Goal: Information Seeking & Learning: Learn about a topic

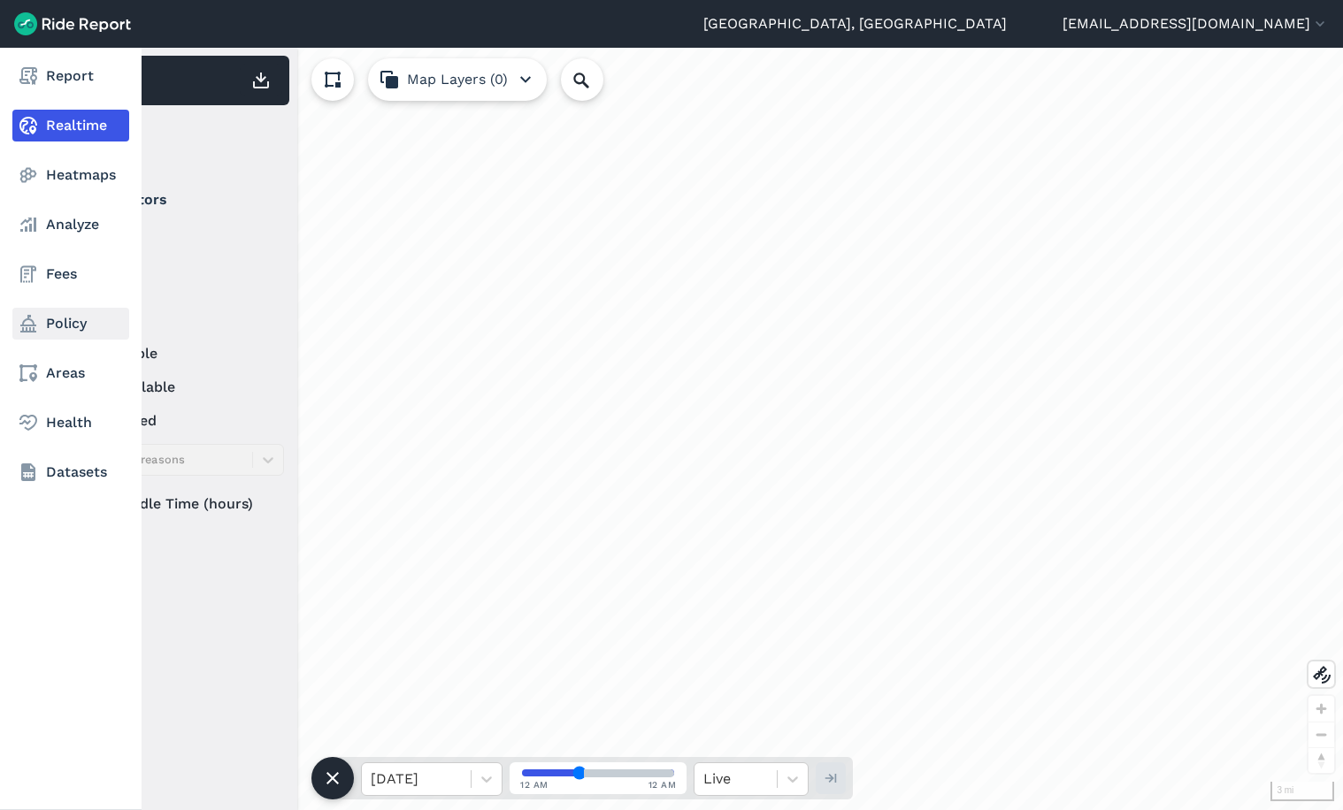
click at [44, 316] on link "Policy" at bounding box center [70, 324] width 117 height 32
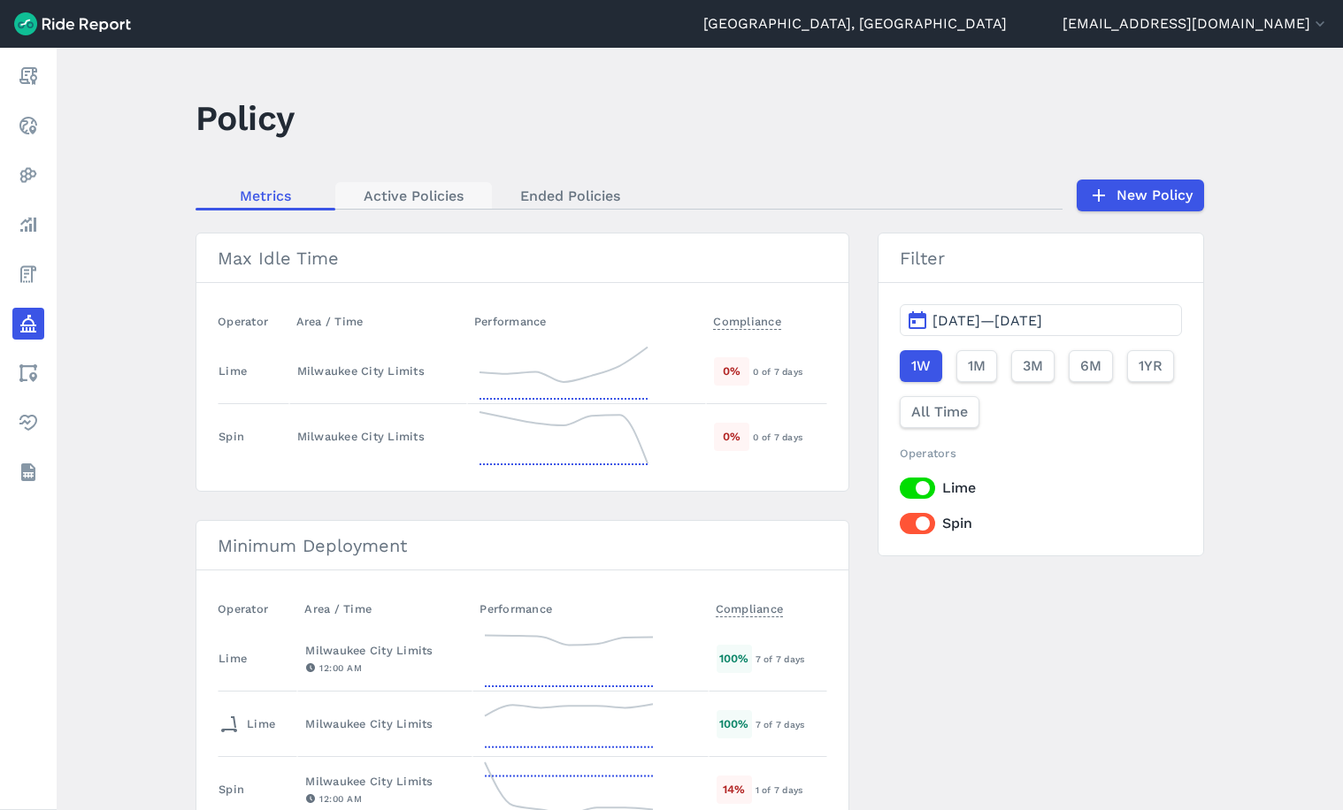
click at [434, 195] on link "Active Policies" at bounding box center [413, 195] width 157 height 27
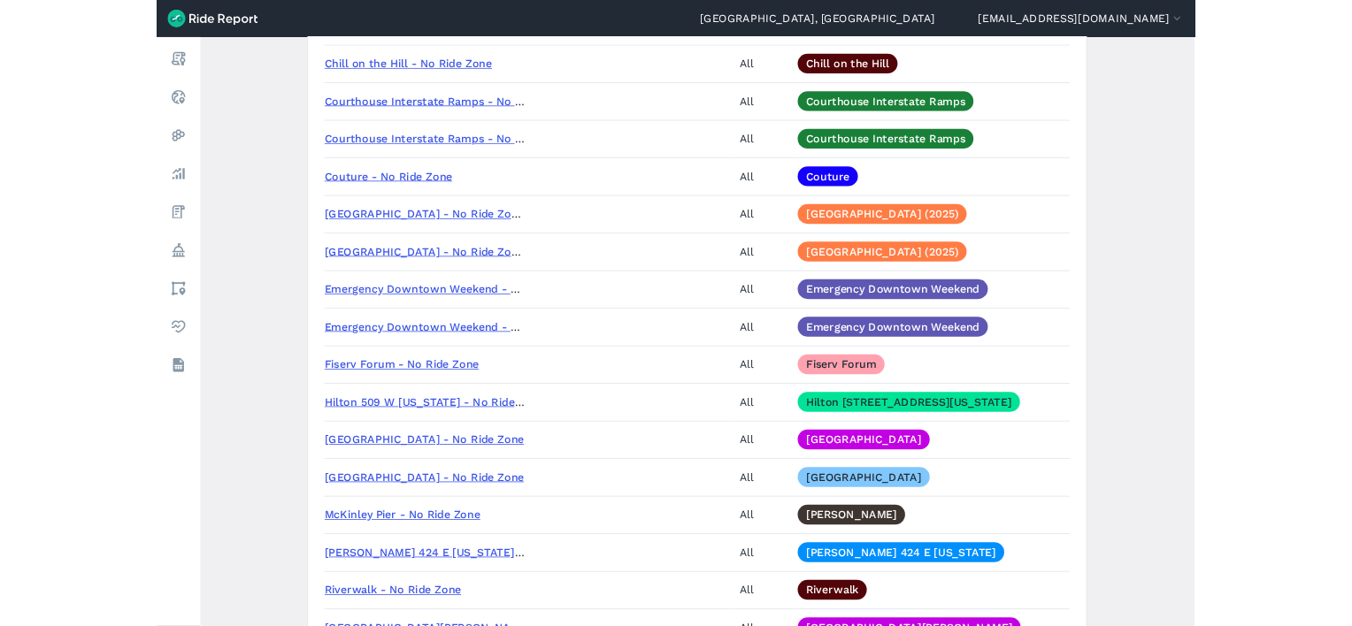
scroll to position [2388, 0]
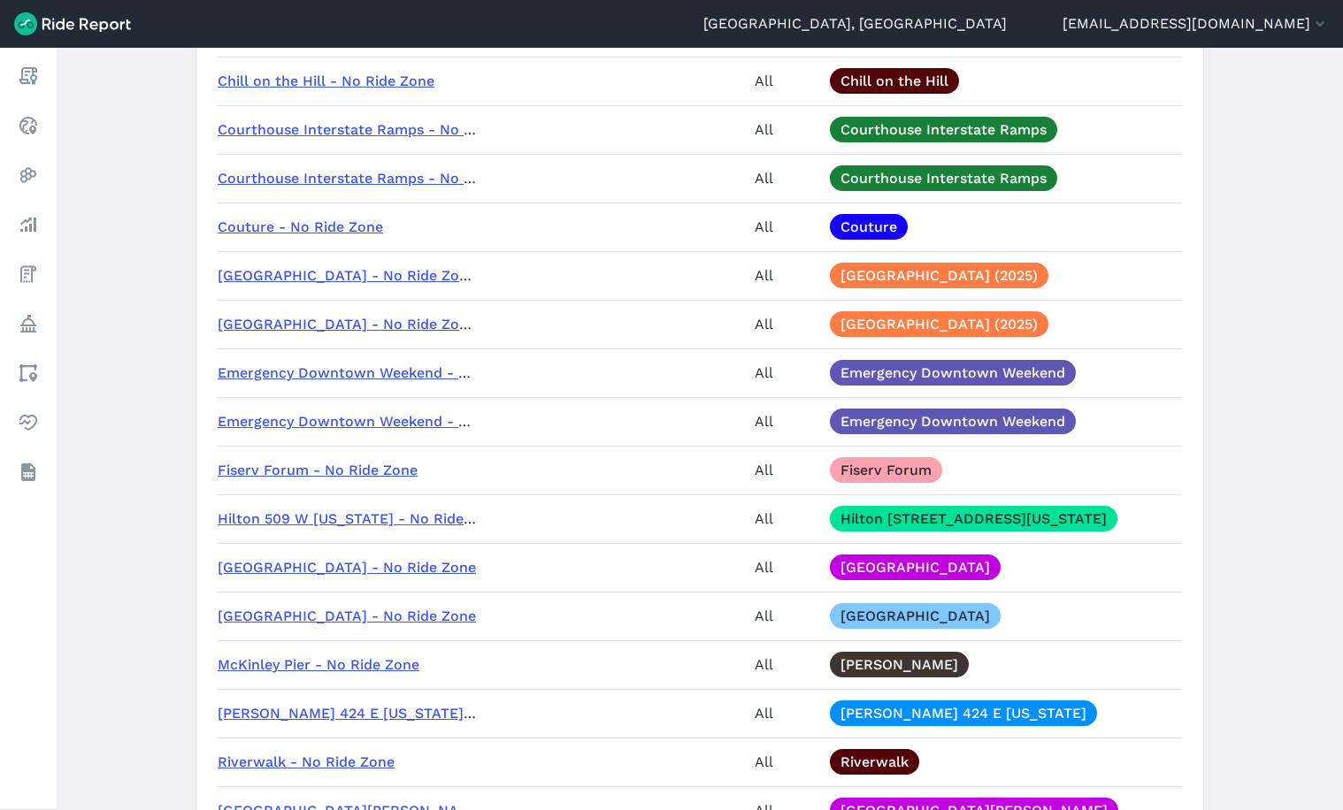
click at [341, 369] on link "Emergency Downtown Weekend - No Ride Zone (AM)" at bounding box center [403, 372] width 371 height 17
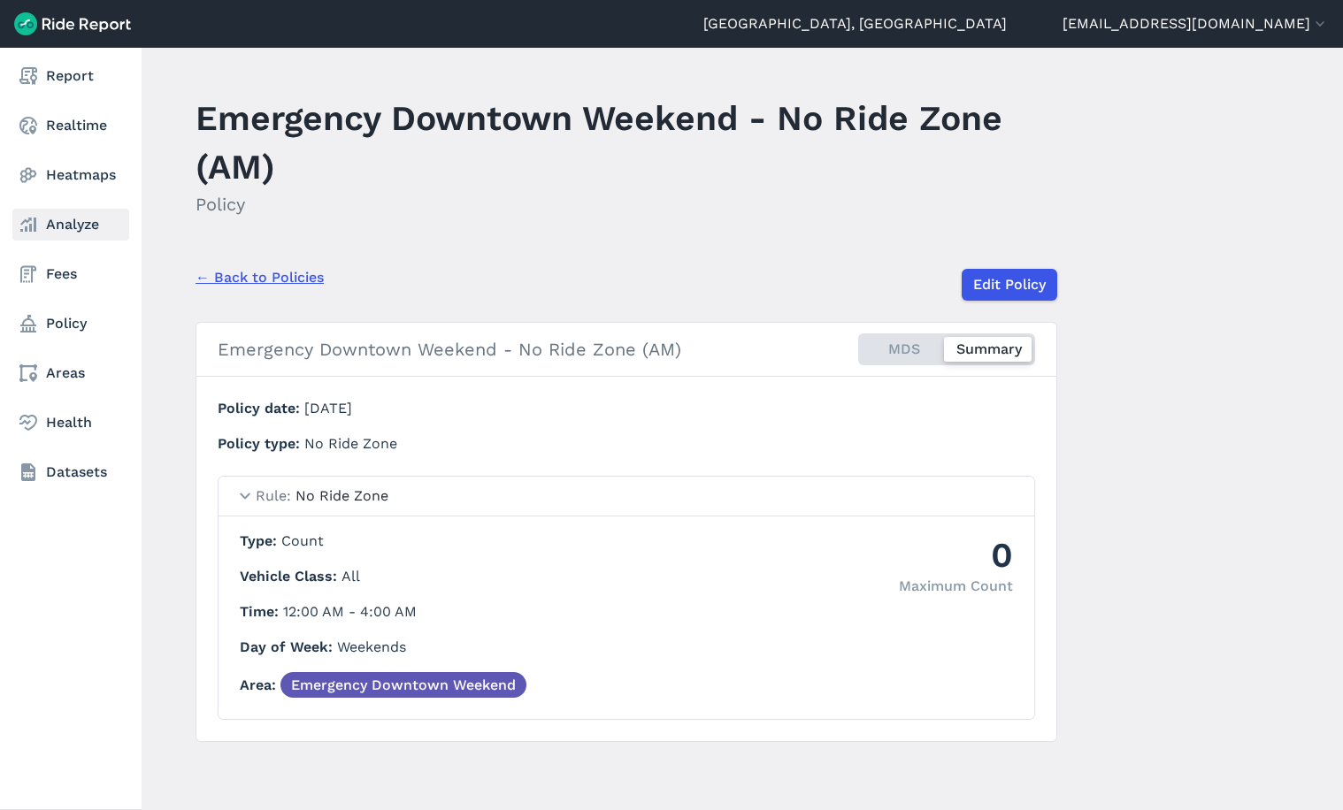
click at [57, 221] on link "Analyze" at bounding box center [70, 225] width 117 height 32
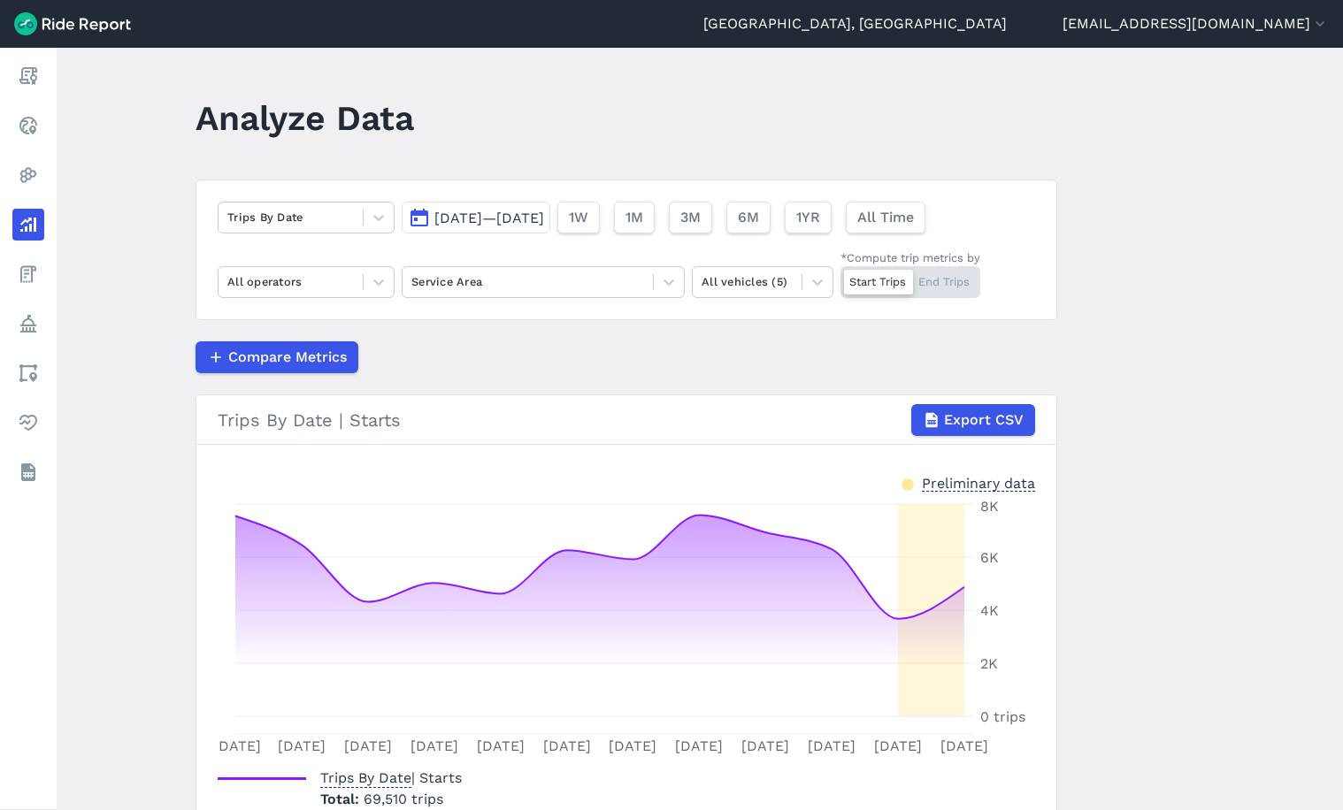
click at [160, 149] on main "Analyze Data Trips By Date [DATE]—[DATE] 1W 1M 3M 6M 1YR All Time All operators…" at bounding box center [700, 429] width 1286 height 762
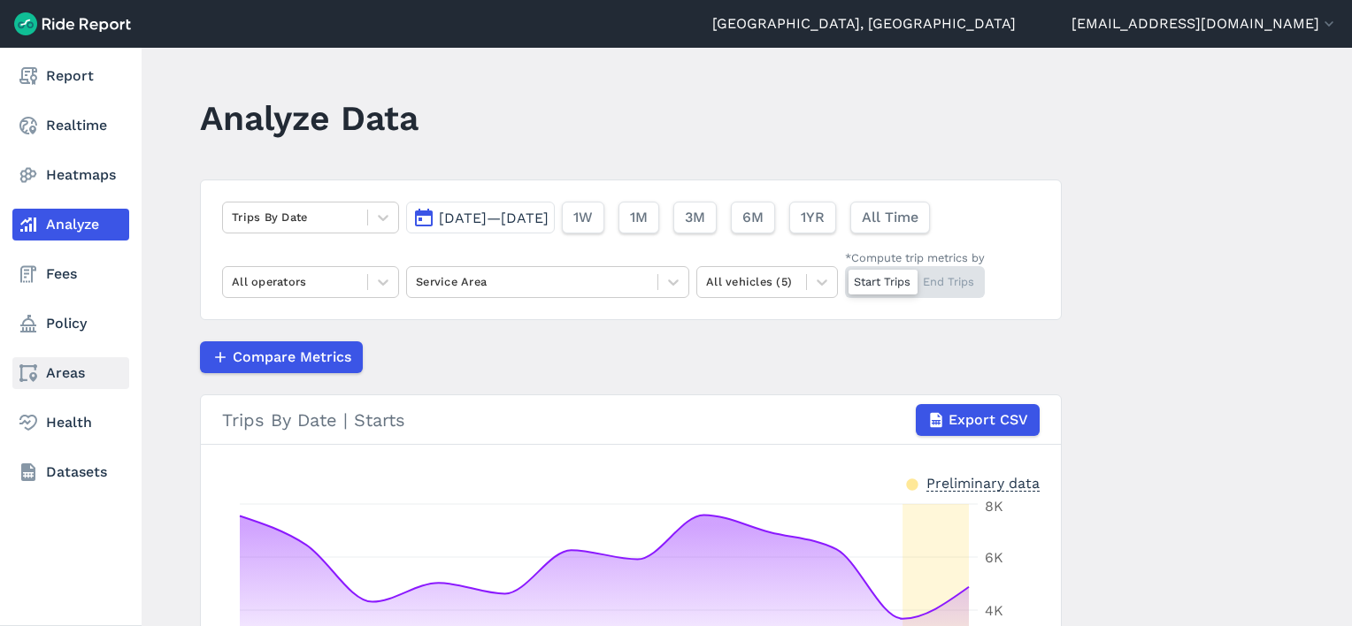
click at [71, 375] on link "Areas" at bounding box center [70, 373] width 117 height 32
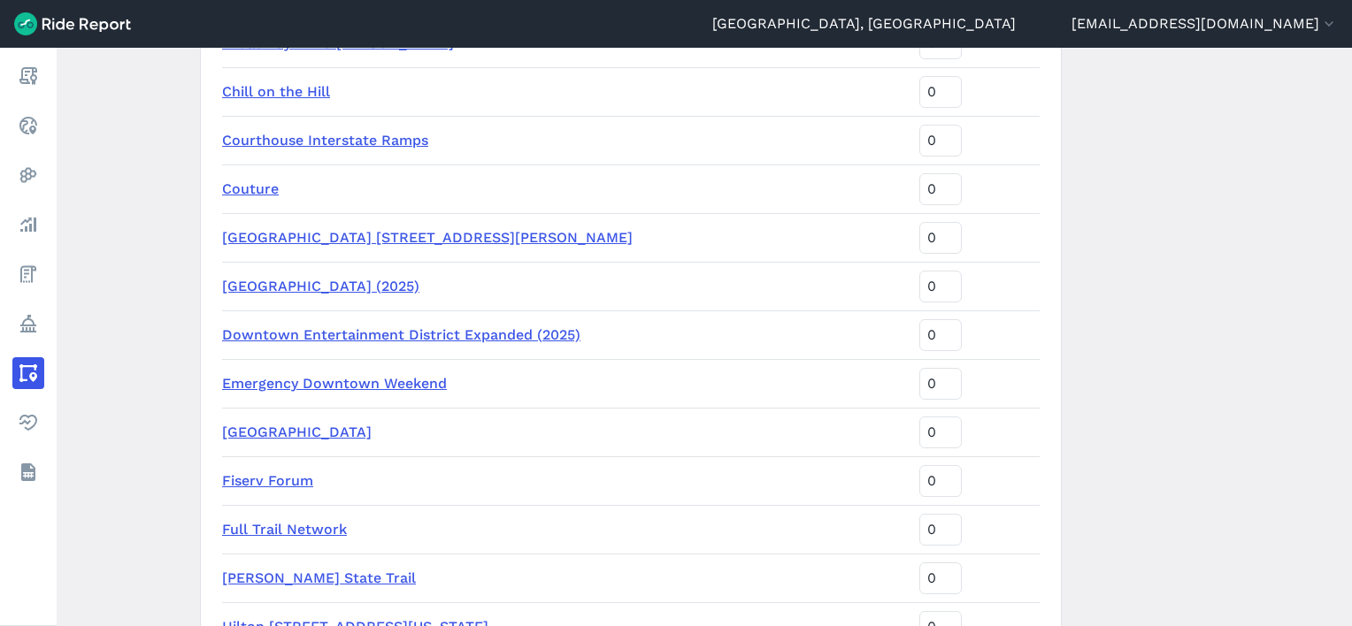
scroll to position [1946, 0]
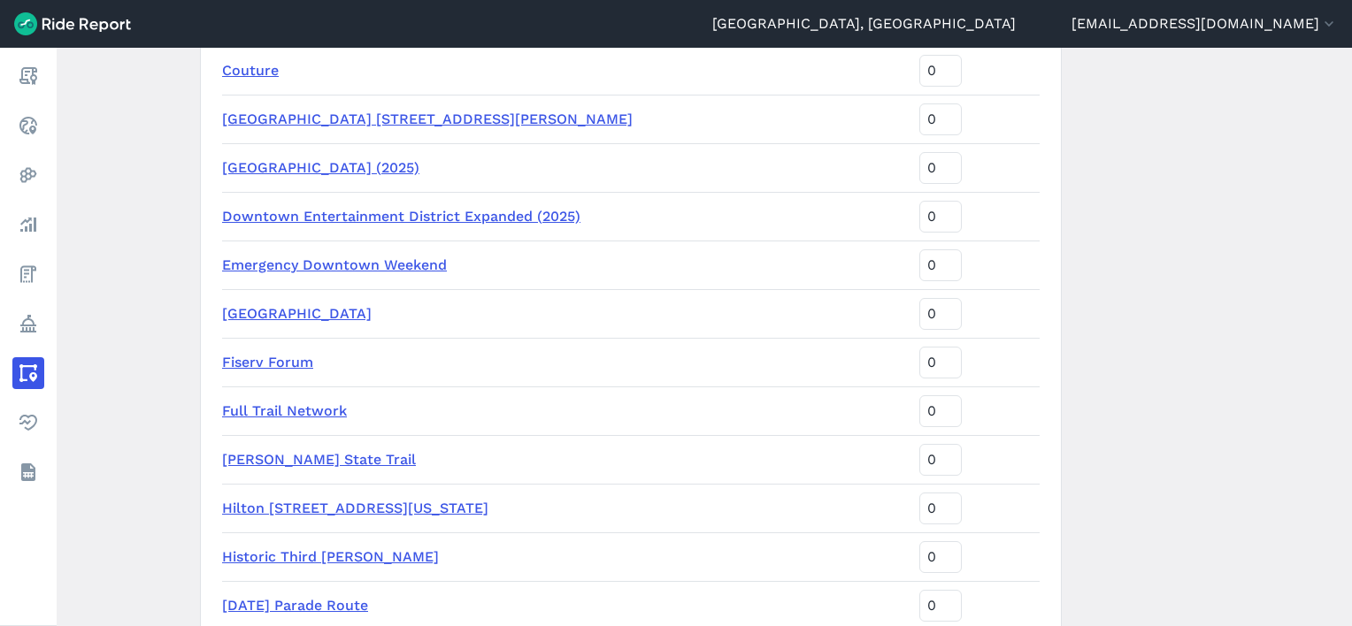
click at [323, 269] on link "Emergency Downtown Weekend" at bounding box center [334, 265] width 225 height 17
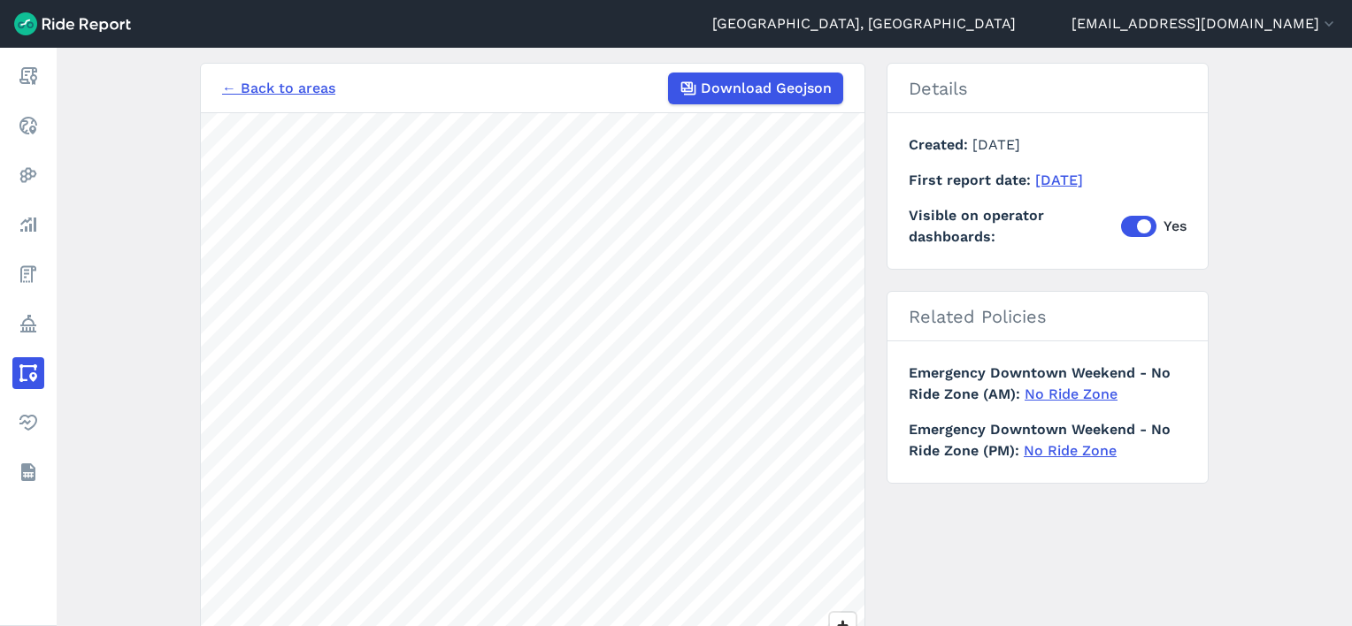
scroll to position [177, 0]
